Goal: Transaction & Acquisition: Download file/media

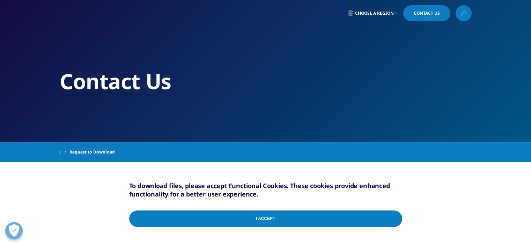
click at [294, 223] on input "I Accept" at bounding box center [265, 218] width 273 height 16
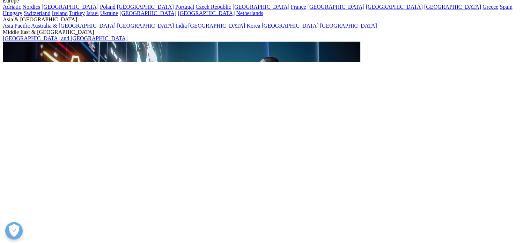
scroll to position [103, 0]
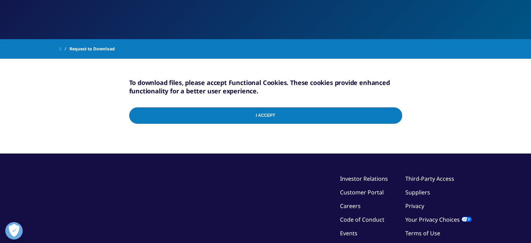
click at [325, 123] on input "I Accept" at bounding box center [265, 115] width 273 height 16
